Goal: Task Accomplishment & Management: Manage account settings

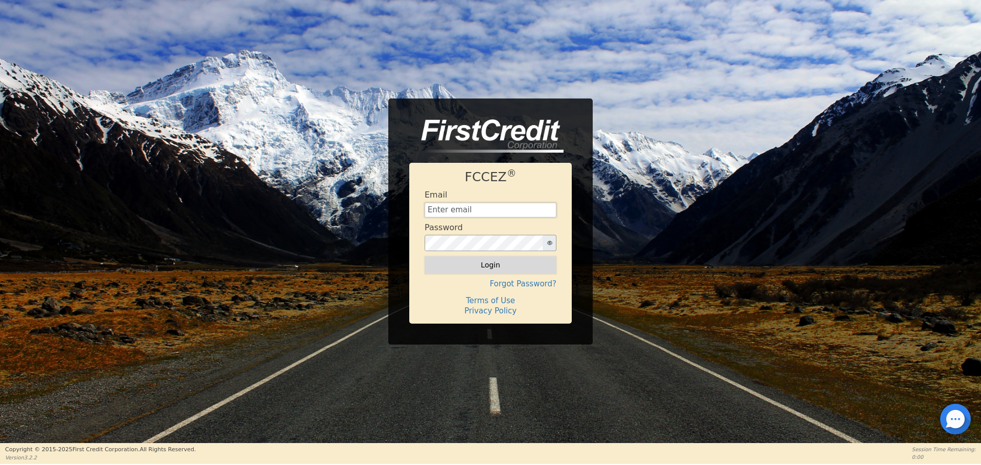
type input "[EMAIL_ADDRESS][DOMAIN_NAME]"
click at [471, 259] on button "Login" at bounding box center [490, 264] width 132 height 17
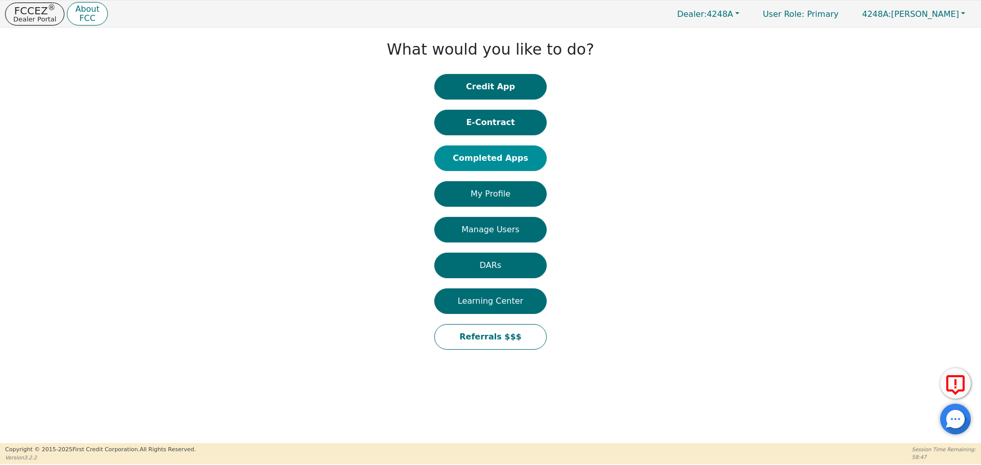
click at [503, 151] on button "Completed Apps" at bounding box center [490, 159] width 112 height 26
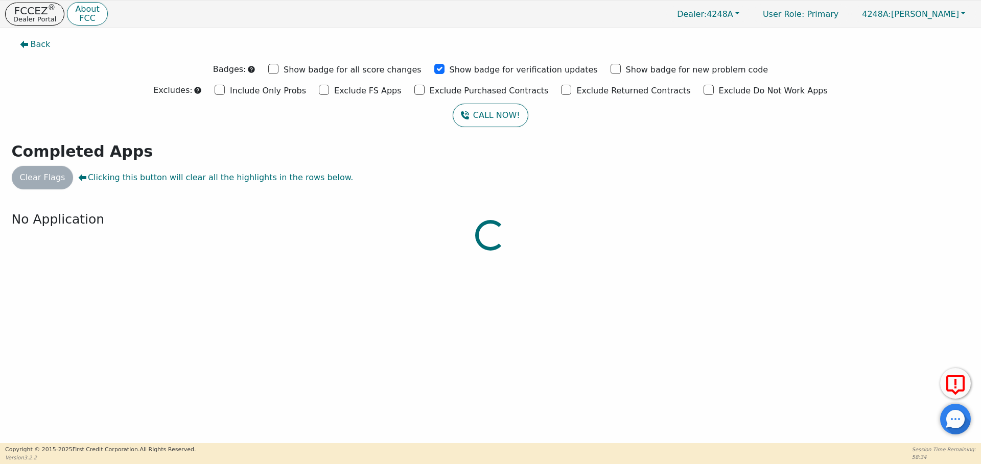
click at [241, 33] on div at bounding box center [490, 33] width 965 height 0
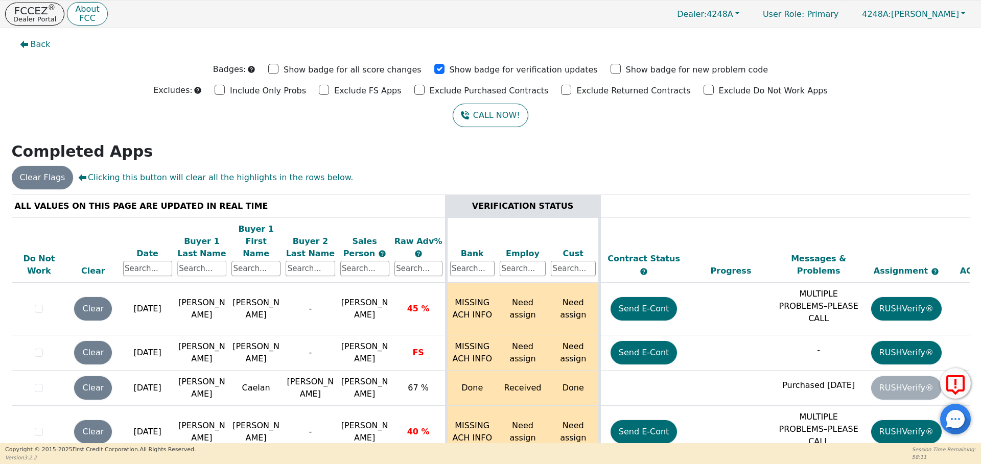
click at [211, 261] on input "text" at bounding box center [201, 268] width 49 height 15
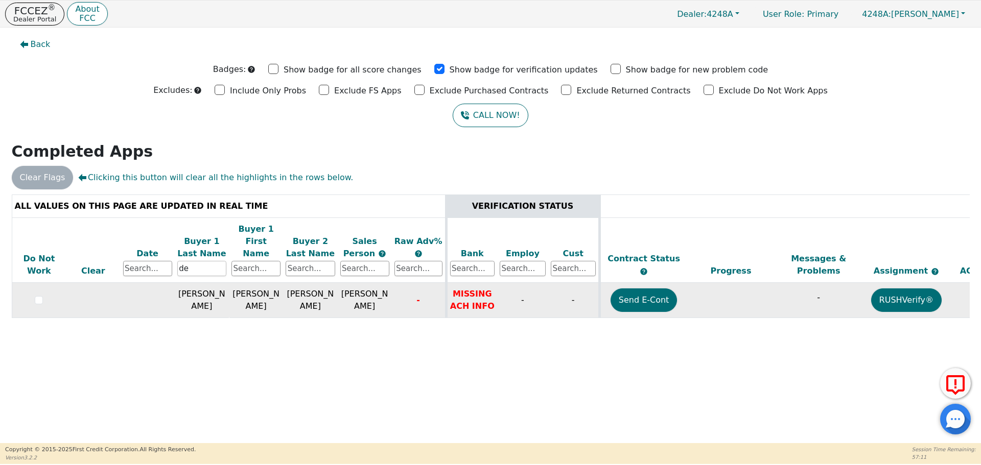
type input "d"
type input "[PERSON_NAME]"
